Goal: Communication & Community: Answer question/provide support

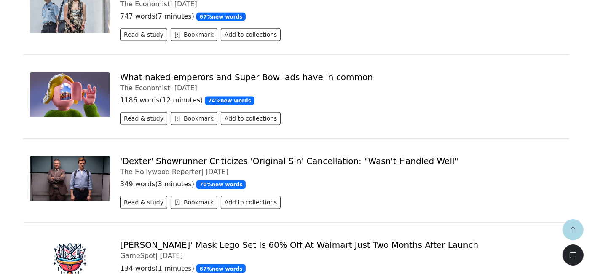
scroll to position [7758, 0]
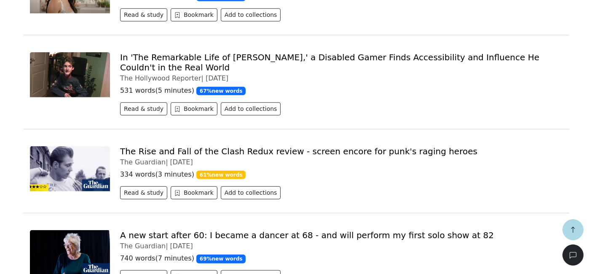
scroll to position [10308, 0]
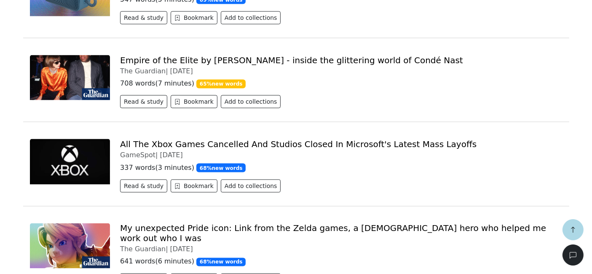
scroll to position [11010, 0]
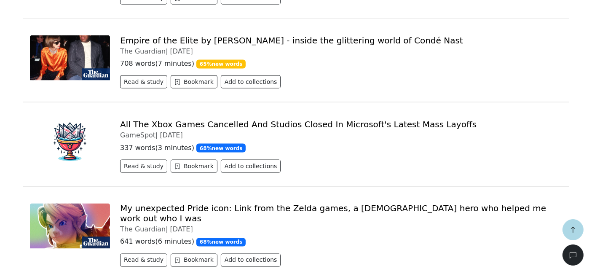
click at [269, 237] on p "641 words ( 6 minutes ) 68 % new words" at bounding box center [341, 242] width 442 height 10
click at [144, 253] on button "Read & study" at bounding box center [143, 259] width 47 height 13
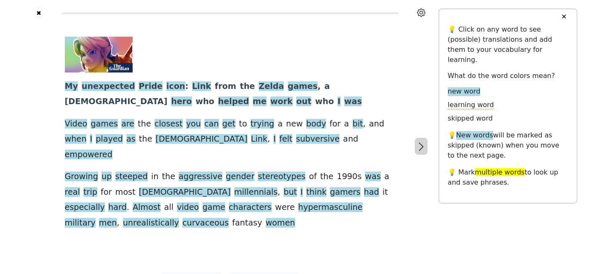
click at [416, 141] on icon "button" at bounding box center [421, 146] width 10 height 10
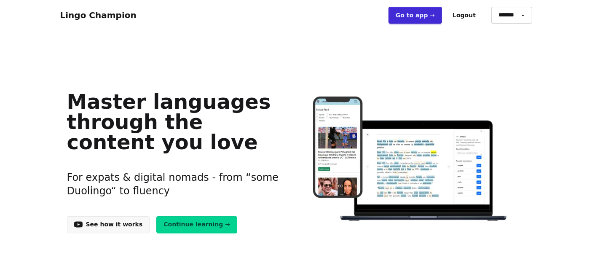
click at [180, 231] on link "Continue learning →" at bounding box center [196, 224] width 81 height 17
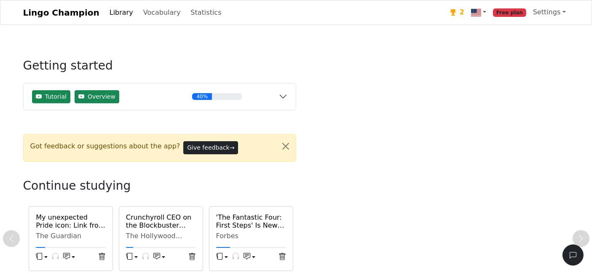
click at [456, 13] on icon at bounding box center [453, 12] width 6 height 6
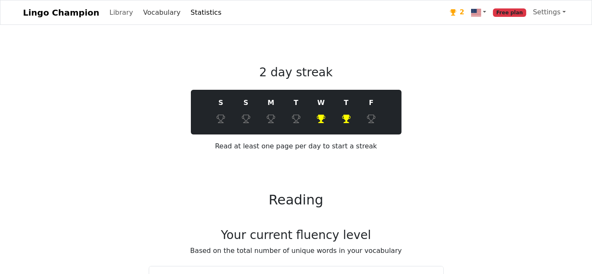
click at [155, 11] on link "Vocabulary" at bounding box center [162, 12] width 44 height 17
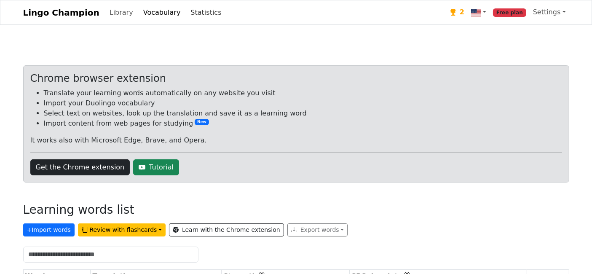
click at [187, 11] on link "Statistics" at bounding box center [205, 12] width 37 height 17
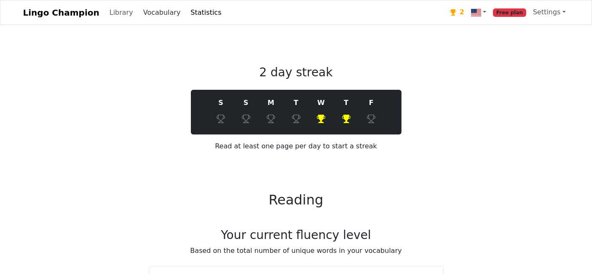
click at [153, 13] on link "Vocabulary" at bounding box center [162, 12] width 44 height 17
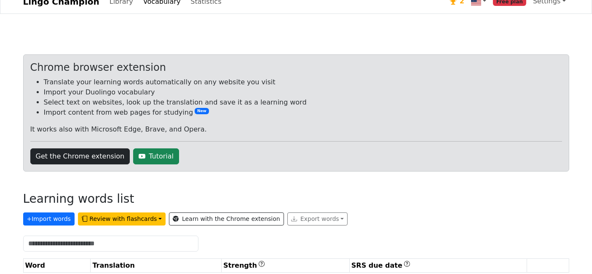
scroll to position [22, 0]
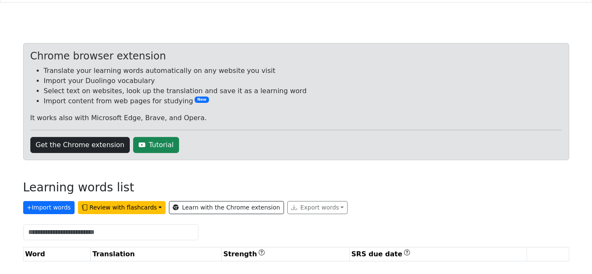
click at [63, 253] on th "Word" at bounding box center [56, 254] width 67 height 14
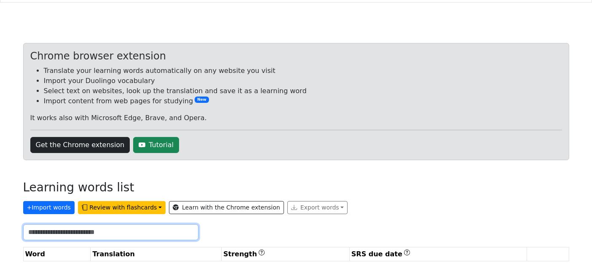
click at [70, 233] on input "text" at bounding box center [110, 232] width 175 height 16
type input "*"
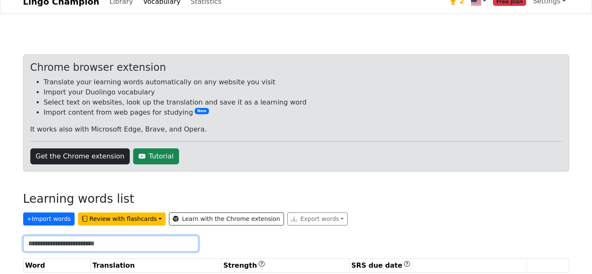
scroll to position [0, 0]
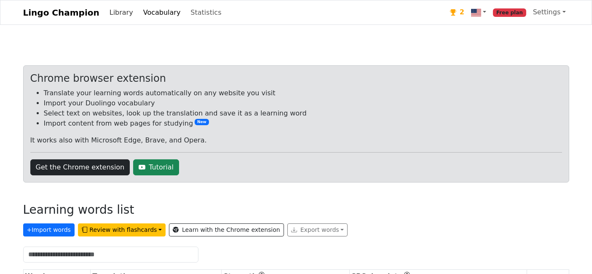
click at [114, 13] on link "Library" at bounding box center [121, 12] width 30 height 17
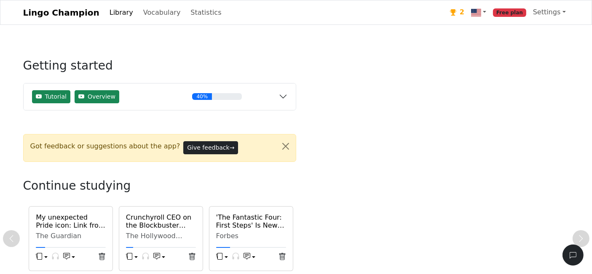
click at [77, 12] on link "Lingo Champion" at bounding box center [61, 12] width 76 height 17
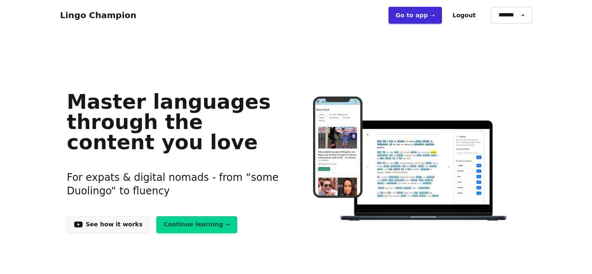
click at [171, 219] on link "Continue learning →" at bounding box center [196, 224] width 81 height 17
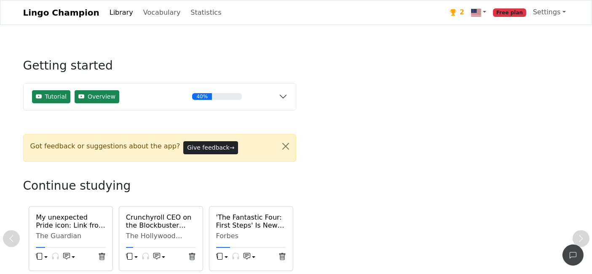
click at [570, 254] on icon "button" at bounding box center [572, 255] width 7 height 7
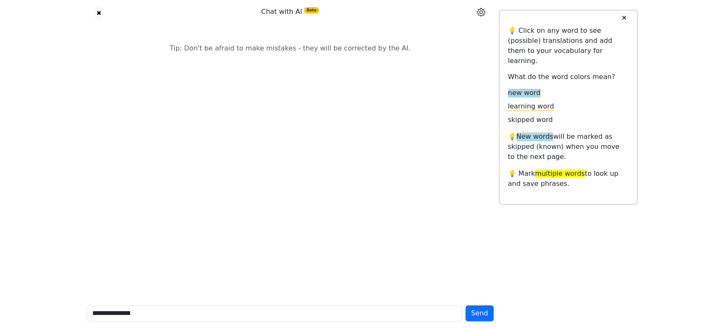
type input "**********"
click at [465, 273] on button "Send" at bounding box center [479, 314] width 28 height 16
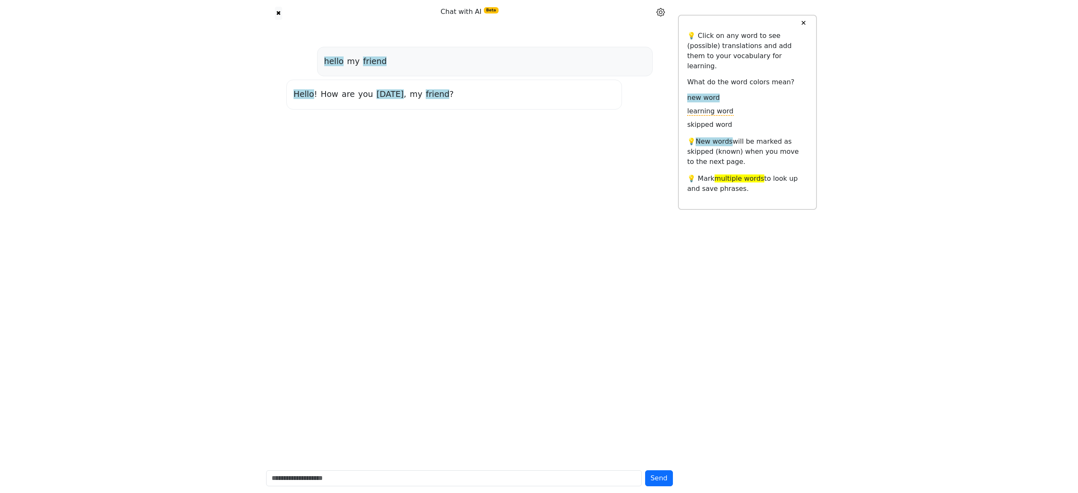
click at [302, 99] on span "Hello" at bounding box center [303, 94] width 21 height 11
click at [302, 97] on span "Hello" at bounding box center [303, 94] width 21 height 11
click at [290, 232] on div "hello my friend Hello ! How are you today , my friend ?" at bounding box center [469, 245] width 417 height 437
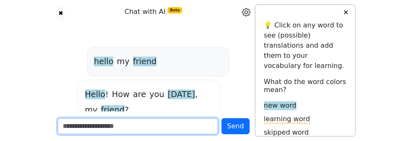
click at [88, 131] on input "text" at bounding box center [138, 126] width 161 height 16
type input "*********"
click at [221, 118] on button "Send" at bounding box center [235, 126] width 28 height 16
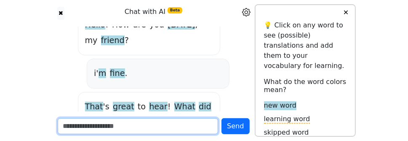
scroll to position [89, 0]
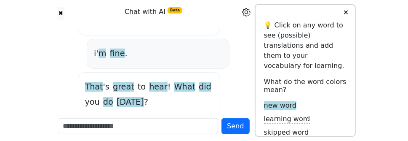
click at [85, 82] on span "That" at bounding box center [94, 87] width 18 height 11
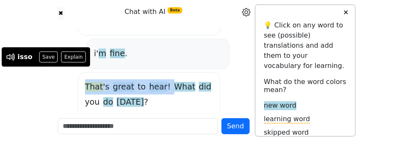
drag, startPoint x: 32, startPoint y: 74, endPoint x: 110, endPoint y: 77, distance: 77.9
click at [110, 77] on div "That ' s great to hear ! What did you do today ?" at bounding box center [149, 94] width 142 height 45
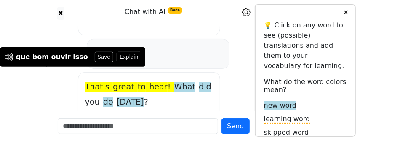
click at [106, 84] on div "That ' s great to hear ! What did you do today ?" at bounding box center [149, 94] width 142 height 45
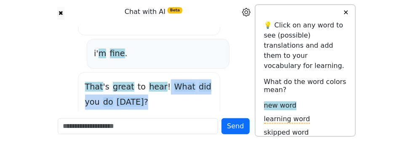
drag, startPoint x: 110, startPoint y: 72, endPoint x: 205, endPoint y: 71, distance: 95.6
click at [202, 79] on div "That ' s great to hear ! What did you do today ?" at bounding box center [149, 94] width 128 height 31
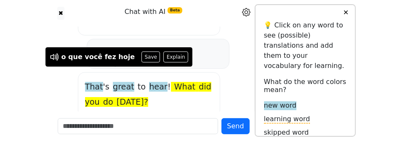
click at [153, 85] on div "That ' s great to hear ! What did you do today ?" at bounding box center [149, 94] width 142 height 45
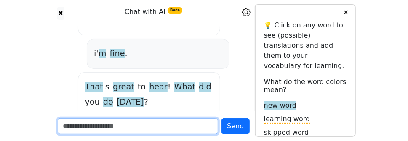
click at [70, 124] on input "text" at bounding box center [138, 126] width 161 height 16
type input "*"
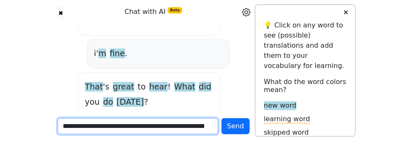
type input "**********"
click at [221, 118] on button "Send" at bounding box center [235, 126] width 28 height 16
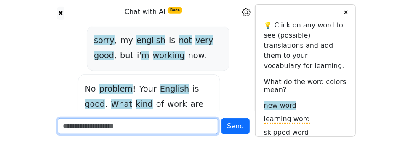
scroll to position [187, 0]
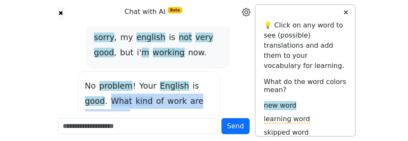
drag, startPoint x: 164, startPoint y: 56, endPoint x: 122, endPoint y: 74, distance: 45.7
click at [122, 78] on div "No problem ! Your English is good . What kind of work are you doing ?" at bounding box center [149, 101] width 128 height 46
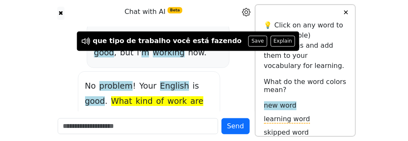
click at [136, 96] on span at bounding box center [133, 101] width 3 height 11
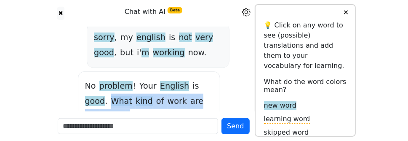
drag, startPoint x: 164, startPoint y: 54, endPoint x: 140, endPoint y: 74, distance: 31.4
click at [140, 78] on div "No problem ! Your English is good . What kind of work are you doing ?" at bounding box center [149, 101] width 128 height 46
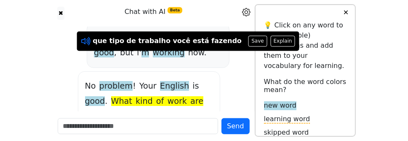
click at [85, 43] on icon at bounding box center [85, 41] width 11 height 11
click at [85, 42] on icon at bounding box center [85, 41] width 11 height 11
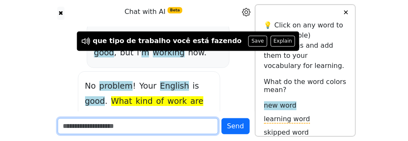
click at [83, 124] on input "text" at bounding box center [138, 126] width 161 height 16
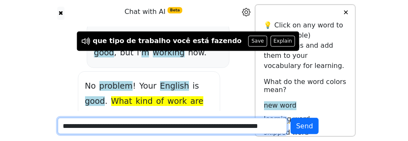
scroll to position [0, 18]
type input "**********"
click at [291, 117] on button "Send" at bounding box center [305, 125] width 28 height 16
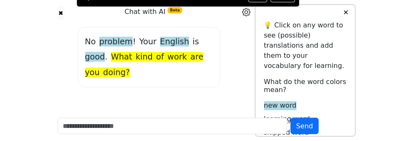
scroll to position [248, 0]
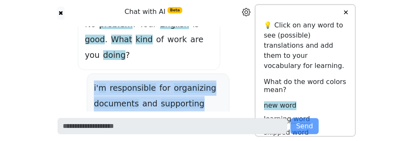
drag, startPoint x: 51, startPoint y: 45, endPoint x: 173, endPoint y: 72, distance: 126.0
click at [173, 73] on div "i ' m responsible for organizing documents and supporting different apartaments" at bounding box center [158, 103] width 142 height 60
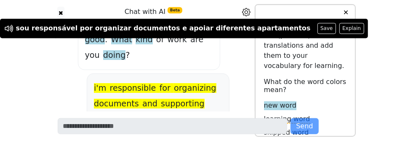
click at [4, 25] on icon at bounding box center [9, 29] width 10 height 10
click at [7, 29] on icon at bounding box center [8, 28] width 11 height 11
click at [8, 27] on icon at bounding box center [7, 28] width 6 height 6
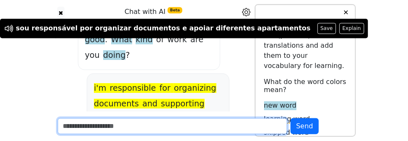
scroll to position [235, 0]
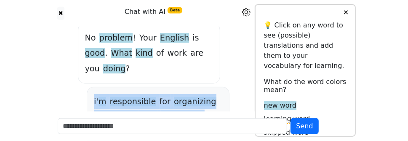
drag, startPoint x: 49, startPoint y: 57, endPoint x: 177, endPoint y: 85, distance: 131.2
click at [175, 87] on div "i ' m responsible for organizing documents and supporting different apartaments" at bounding box center [158, 117] width 142 height 60
drag, startPoint x: 51, startPoint y: 57, endPoint x: 192, endPoint y: 76, distance: 141.9
click at [192, 94] on div "i ' m responsible for organizing documents and supporting different apartaments" at bounding box center [158, 117] width 128 height 46
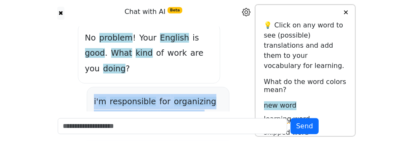
drag, startPoint x: 33, startPoint y: 49, endPoint x: 172, endPoint y: 81, distance: 143.0
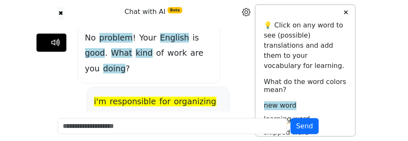
click at [87, 87] on div "i ' m responsible for organizing documents and supporting different apartaments" at bounding box center [158, 117] width 142 height 60
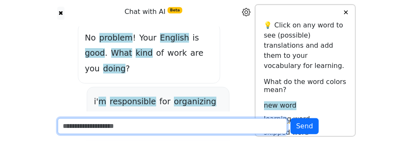
click at [62, 127] on input "text" at bounding box center [173, 125] width 230 height 16
type input "*"
click at [291, 117] on button "Send" at bounding box center [305, 125] width 28 height 16
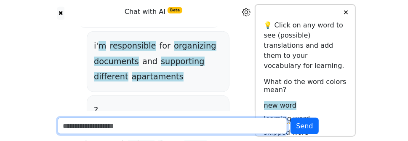
scroll to position [317, 0]
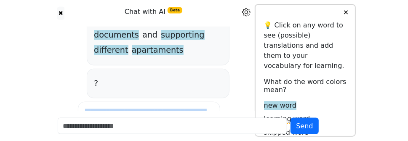
drag, startPoint x: 34, startPoint y: 57, endPoint x: 72, endPoint y: 72, distance: 41.8
click at [78, 101] on div "I was just asking if you enjoy your work . Do you like it ?" at bounding box center [149, 123] width 142 height 45
drag, startPoint x: 34, startPoint y: 57, endPoint x: 66, endPoint y: 79, distance: 38.5
click at [85, 109] on div "I was just asking if you enjoy your work . Do you like it ?" at bounding box center [149, 124] width 128 height 31
drag, startPoint x: 65, startPoint y: 76, endPoint x: 31, endPoint y: 60, distance: 37.7
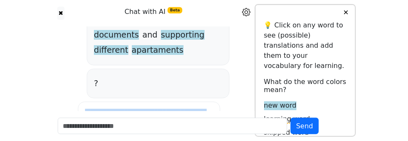
click at [78, 101] on div "I was just asking if you enjoy your work . Do you like it ?" at bounding box center [149, 123] width 142 height 45
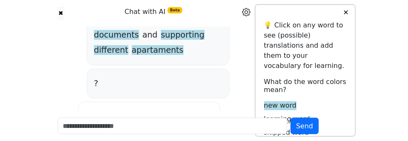
click at [85, 109] on div "I was just asking if you enjoy your work . Do you like it ?" at bounding box center [149, 124] width 128 height 31
click at [91, 111] on span "was" at bounding box center [99, 116] width 16 height 11
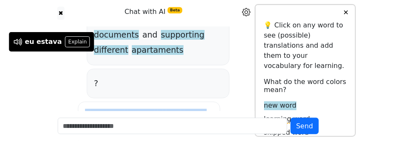
drag, startPoint x: 35, startPoint y: 59, endPoint x: 56, endPoint y: 72, distance: 24.8
click at [85, 109] on div "I was just asking if you enjoy your work . Do you like it ?" at bounding box center [149, 124] width 128 height 31
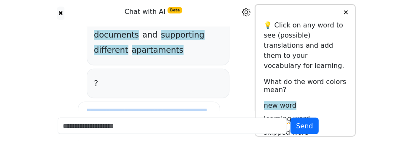
drag, startPoint x: 35, startPoint y: 56, endPoint x: 57, endPoint y: 74, distance: 27.9
click at [85, 109] on div "I was just asking if you enjoy your work . Do you like it ?" at bounding box center [149, 124] width 128 height 31
drag, startPoint x: 54, startPoint y: 70, endPoint x: 32, endPoint y: 56, distance: 26.7
click at [78, 101] on div "I was just asking if you enjoy your work . Do you like it ?" at bounding box center [149, 123] width 142 height 45
drag, startPoint x: 32, startPoint y: 56, endPoint x: 72, endPoint y: 89, distance: 51.4
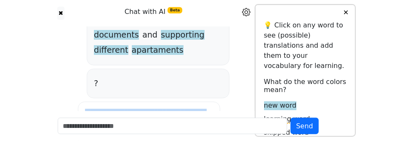
drag, startPoint x: 48, startPoint y: 58, endPoint x: 83, endPoint y: 64, distance: 35.8
click at [85, 109] on div "I was just asking if you enjoy your work . Do you like it ?" at bounding box center [149, 124] width 128 height 31
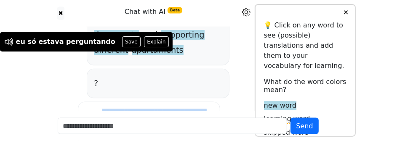
drag, startPoint x: 49, startPoint y: 56, endPoint x: 180, endPoint y: 60, distance: 131.0
click at [180, 109] on div "I was just asking if you enjoy your work . Do you like it ?" at bounding box center [149, 124] width 128 height 31
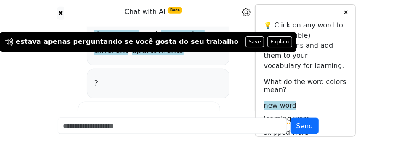
click at [136, 101] on div "I was just asking if you enjoy your work . Do you like it ?" at bounding box center [149, 123] width 142 height 45
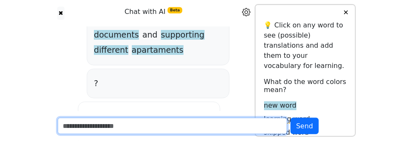
click at [60, 127] on input "text" at bounding box center [173, 125] width 230 height 16
type input "**********"
click at [291, 117] on button "Send" at bounding box center [305, 125] width 28 height 16
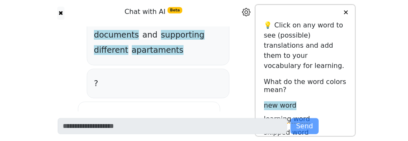
scroll to position [364, 0]
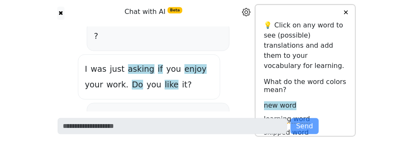
click at [102, 112] on span "mensagem" at bounding box center [124, 117] width 45 height 11
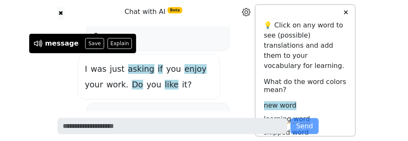
click at [102, 112] on span "mensagem" at bounding box center [124, 117] width 45 height 11
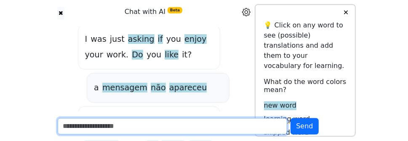
scroll to position [400, 0]
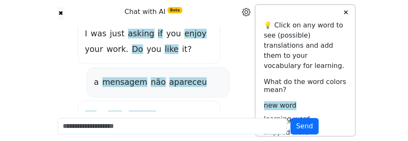
drag, startPoint x: 61, startPoint y: 72, endPoint x: 184, endPoint y: 94, distance: 125.3
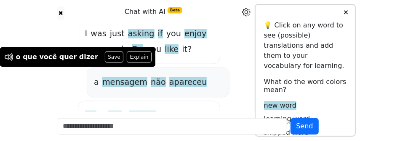
click at [177, 101] on div "Oh , I see ! Maybe there was a problem . Let ’ s try again . What do you want t…" at bounding box center [149, 131] width 142 height 60
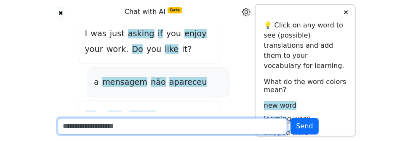
click at [135, 127] on input "text" at bounding box center [173, 125] width 230 height 16
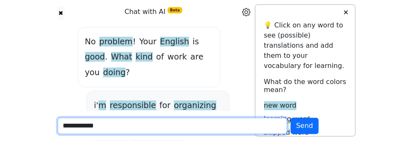
scroll to position [315, 0]
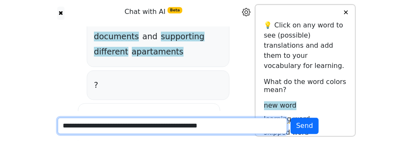
type input "**********"
click at [291, 117] on button "Send" at bounding box center [305, 125] width 28 height 16
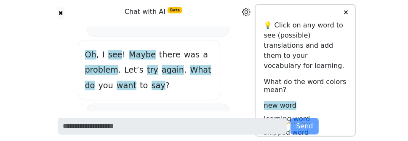
scroll to position [461, 0]
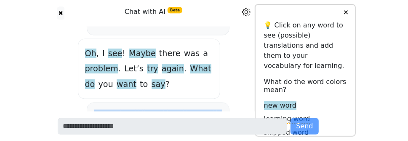
drag, startPoint x: 51, startPoint y: 46, endPoint x: 71, endPoint y: 67, distance: 28.6
click at [94, 109] on div "about this " i was jusk asking if you enjoy your work "" at bounding box center [158, 124] width 128 height 31
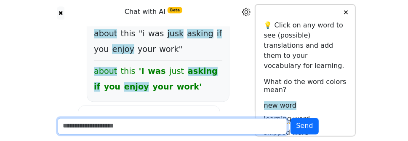
scroll to position [550, 0]
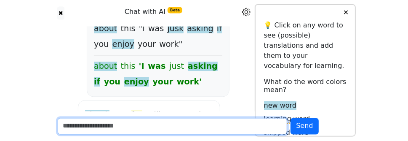
drag, startPoint x: 53, startPoint y: 40, endPoint x: 78, endPoint y: 46, distance: 25.5
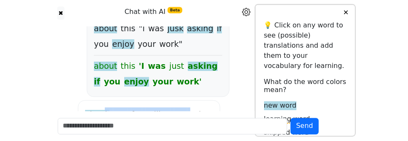
drag, startPoint x: 51, startPoint y: 42, endPoint x: 126, endPoint y: 42, distance: 75.4
click at [126, 107] on div "Thank you for telling me ! The message means I wanted to know if you like your …" at bounding box center [149, 137] width 128 height 61
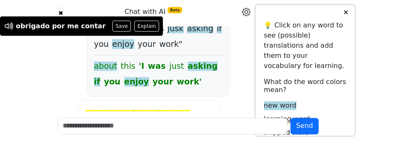
click at [123, 100] on div "Thank you for telling me ! The message means I wanted to know if you like your …" at bounding box center [149, 138] width 142 height 76
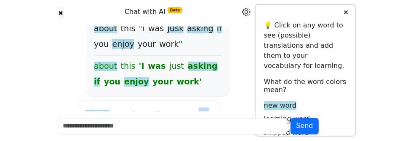
drag, startPoint x: 136, startPoint y: 44, endPoint x: 167, endPoint y: 62, distance: 36.2
click at [167, 107] on div "Thank you for telling me ! The message means I wanted to know if you like your …" at bounding box center [149, 137] width 128 height 61
drag, startPoint x: 173, startPoint y: 57, endPoint x: 217, endPoint y: 54, distance: 43.9
click at [213, 107] on div "Thank you for telling me ! The message means I wanted to know if you like your …" at bounding box center [149, 137] width 128 height 61
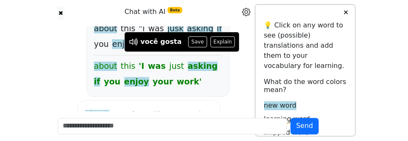
click at [85, 107] on div "Thank you for telling me ! The message means I wanted to know if you like your …" at bounding box center [149, 137] width 128 height 61
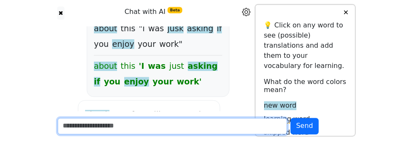
click at [58, 132] on input "text" at bounding box center [173, 125] width 230 height 16
type input "**********"
click at [291, 117] on button "Send" at bounding box center [305, 125] width 28 height 16
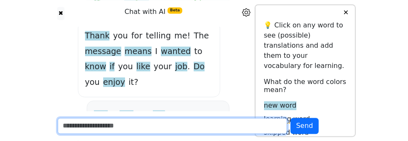
scroll to position [632, 0]
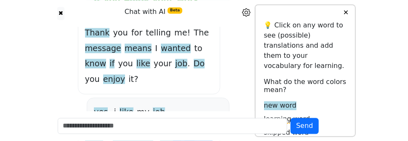
drag, startPoint x: 112, startPoint y: 57, endPoint x: 67, endPoint y: 79, distance: 49.9
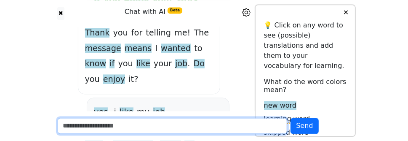
click at [98, 122] on input "text" at bounding box center [173, 125] width 230 height 16
type input "**********"
click at [291, 117] on button "Send" at bounding box center [305, 125] width 28 height 16
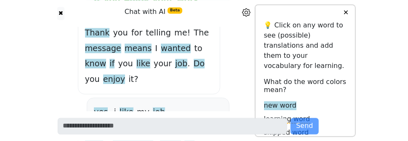
scroll to position [679, 0]
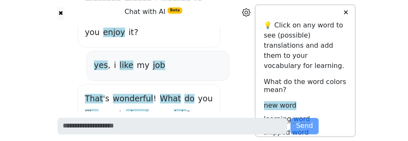
drag, startPoint x: 51, startPoint y: 61, endPoint x: 154, endPoint y: 67, distance: 102.9
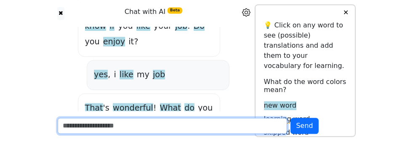
scroll to position [668, 0]
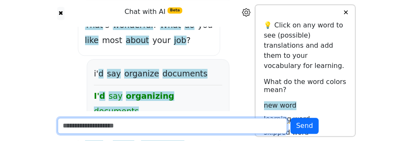
click at [82, 121] on input "text" at bounding box center [173, 125] width 230 height 16
type input "**********"
click at [291, 117] on button "Send" at bounding box center [305, 125] width 28 height 16
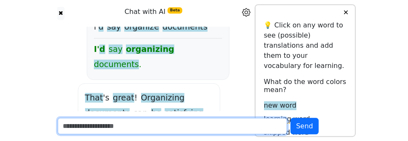
scroll to position [819, 0]
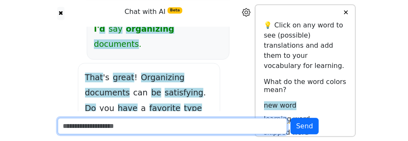
click at [58, 131] on input "text" at bounding box center [173, 125] width 230 height 16
type input "**********"
click at [291, 117] on button "Send" at bounding box center [305, 125] width 28 height 16
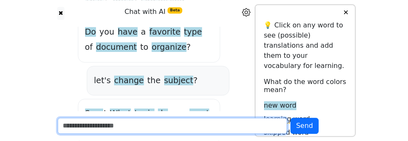
scroll to position [901, 0]
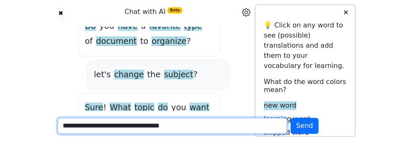
type input "**********"
click at [291, 117] on button "Send" at bounding box center [305, 125] width 28 height 16
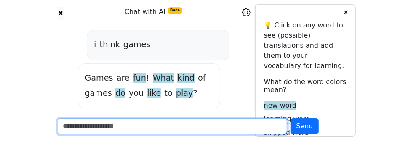
scroll to position [1021, 0]
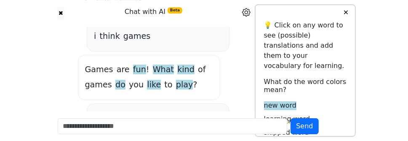
drag, startPoint x: 37, startPoint y: 40, endPoint x: 120, endPoint y: 45, distance: 82.7
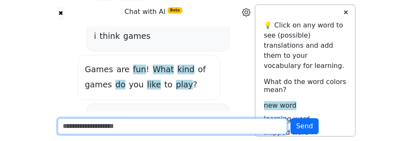
click at [88, 128] on input "text" at bounding box center [173, 125] width 230 height 16
type input "**********"
click at [291, 117] on button "Send" at bounding box center [305, 125] width 28 height 16
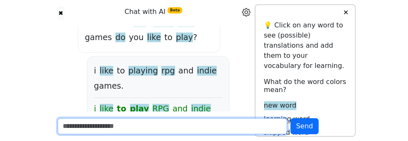
scroll to position [1118, 0]
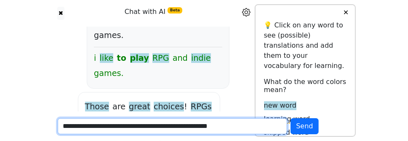
click at [113, 129] on input "**********" at bounding box center [173, 125] width 230 height 16
type input "**********"
click at [291, 117] on button "Send" at bounding box center [305, 125] width 28 height 16
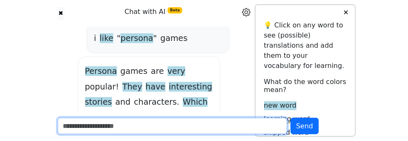
scroll to position [1269, 0]
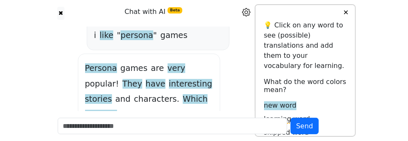
drag, startPoint x: 168, startPoint y: 42, endPoint x: 110, endPoint y: 64, distance: 61.3
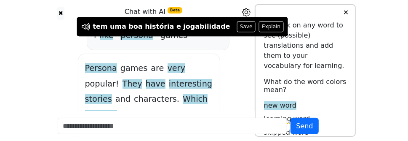
drag, startPoint x: 118, startPoint y: 58, endPoint x: 117, endPoint y: 72, distance: 14.0
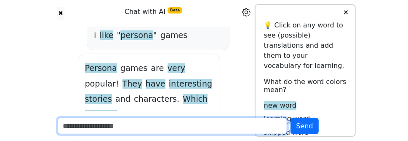
click at [100, 126] on input "text" at bounding box center [173, 125] width 230 height 16
type input "**********"
click at [291, 117] on button "Send" at bounding box center [305, 125] width 28 height 16
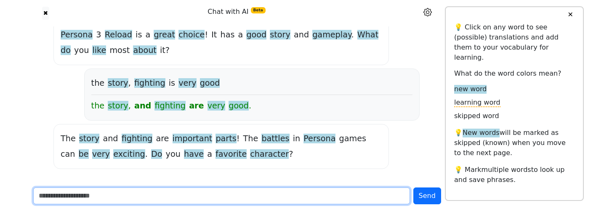
scroll to position [1076, 0]
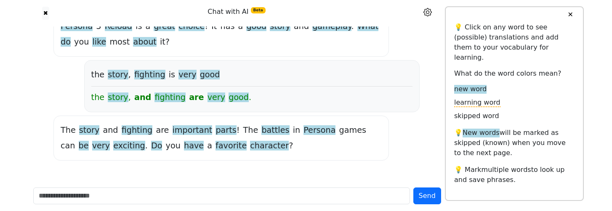
click at [105, 187] on div "Send" at bounding box center [236, 196] width 417 height 30
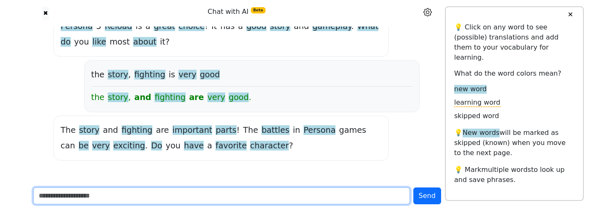
click at [105, 190] on input "text" at bounding box center [221, 196] width 377 height 17
type input "**********"
click at [413, 188] on button "Send" at bounding box center [427, 196] width 28 height 17
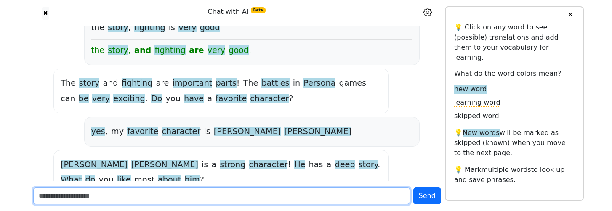
scroll to position [1160, 0]
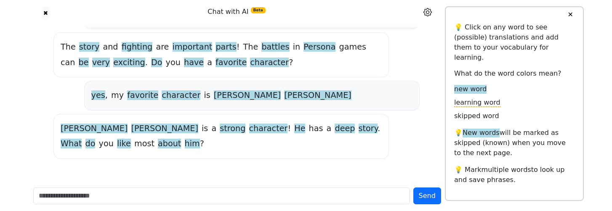
click at [335, 130] on span "deep" at bounding box center [345, 129] width 20 height 11
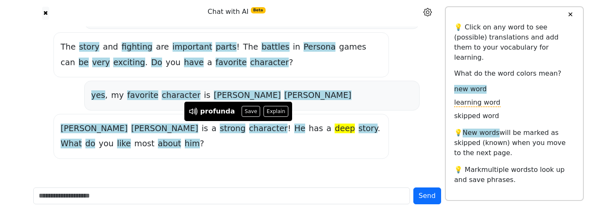
click at [335, 127] on span "deep" at bounding box center [345, 129] width 20 height 11
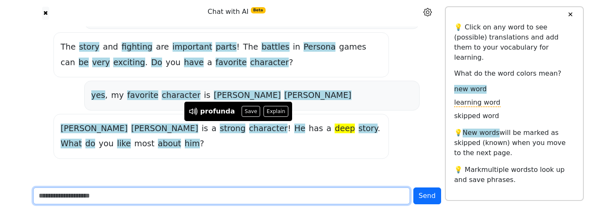
click at [157, 189] on input "text" at bounding box center [221, 196] width 377 height 17
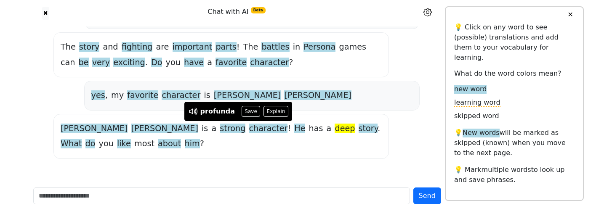
click at [177, 157] on div "Makoto Yuki is a strong character ! He has a deep story . What do you like most…" at bounding box center [221, 136] width 336 height 45
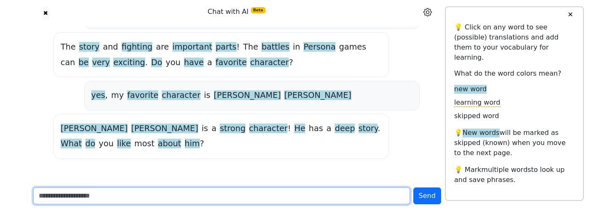
click at [143, 197] on input "text" at bounding box center [221, 196] width 377 height 17
type input "**********"
click at [413, 188] on button "Send" at bounding box center [427, 196] width 28 height 17
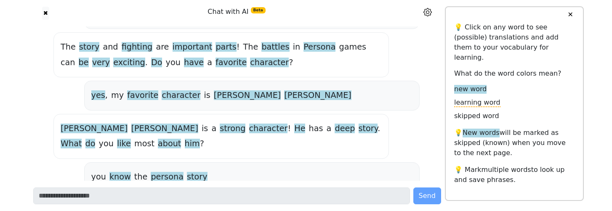
scroll to position [1207, 0]
